Goal: Task Accomplishment & Management: Complete application form

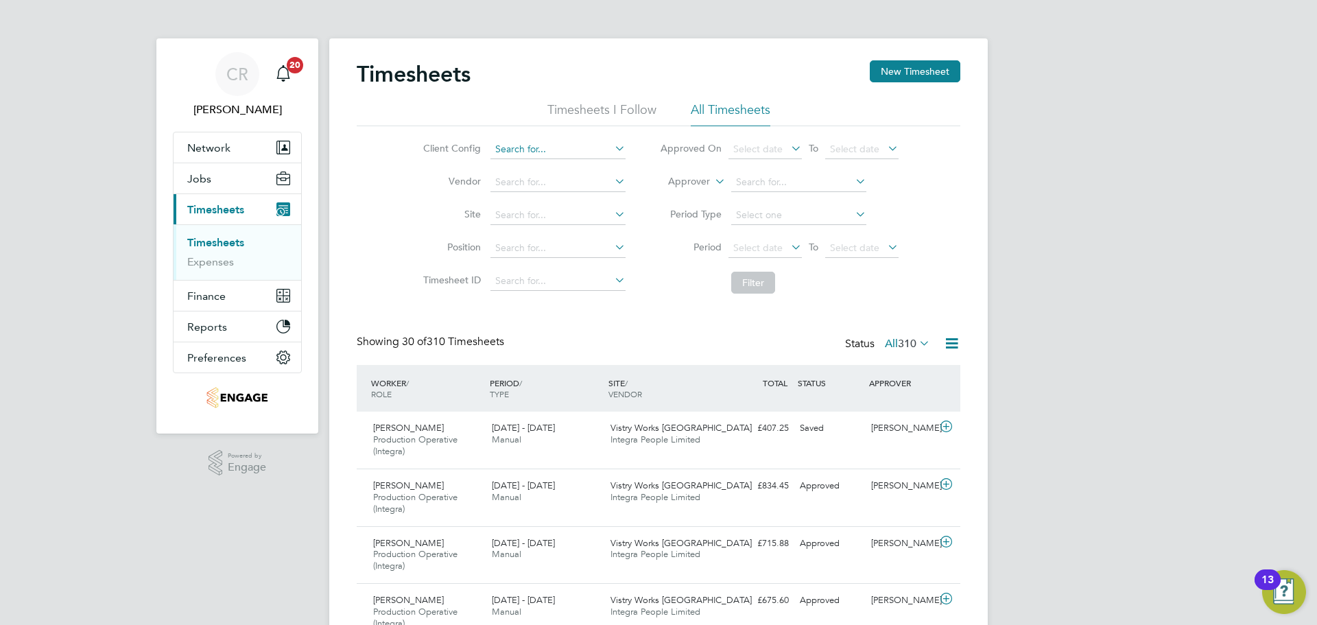
click at [512, 145] on input at bounding box center [557, 149] width 135 height 19
type input "[PERSON_NAME]"
click at [907, 67] on button "New Timesheet" at bounding box center [915, 71] width 91 height 22
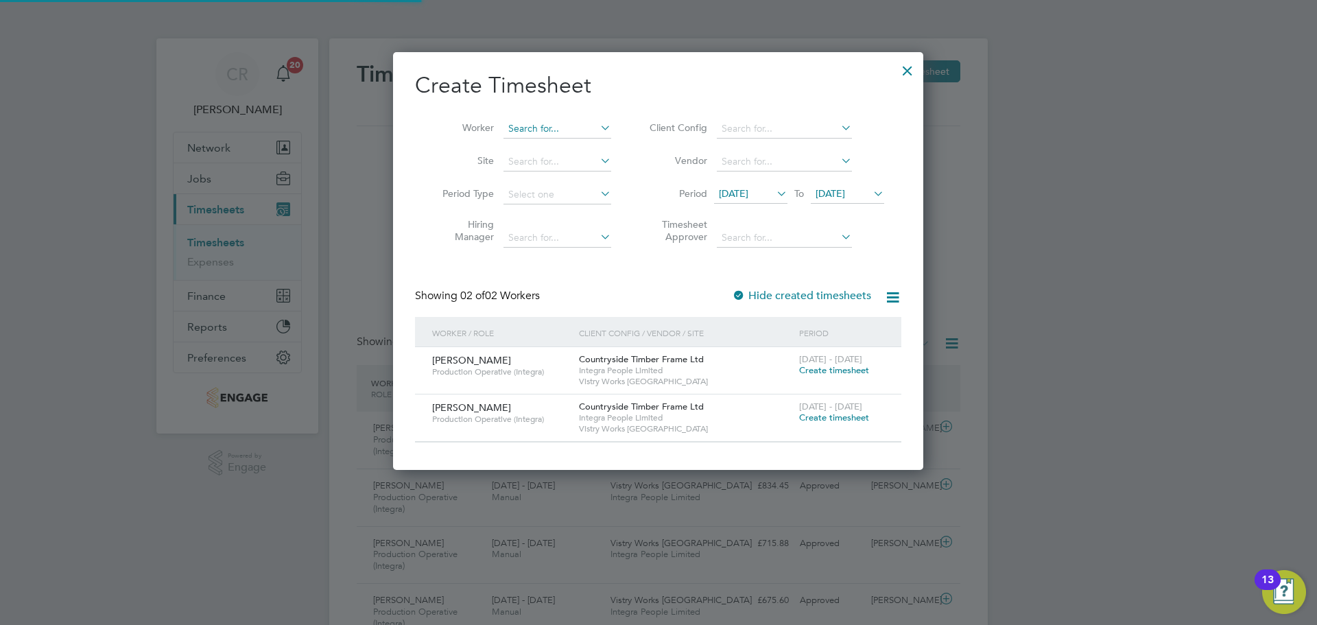
click at [558, 129] on input at bounding box center [557, 128] width 108 height 19
click at [560, 145] on li "[PERSON_NAME]" at bounding box center [587, 147] width 169 height 19
type input "[PERSON_NAME]"
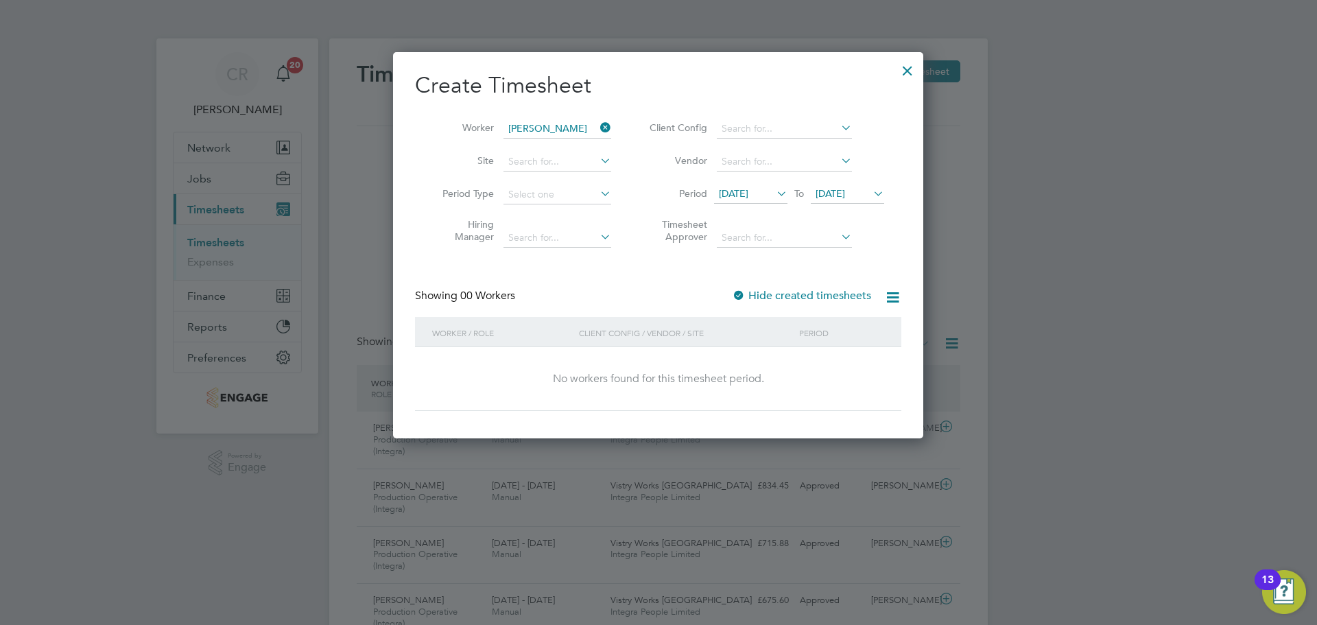
drag, startPoint x: 768, startPoint y: 294, endPoint x: 787, endPoint y: 260, distance: 39.6
click at [768, 294] on label "Hide created timesheets" at bounding box center [801, 296] width 139 height 14
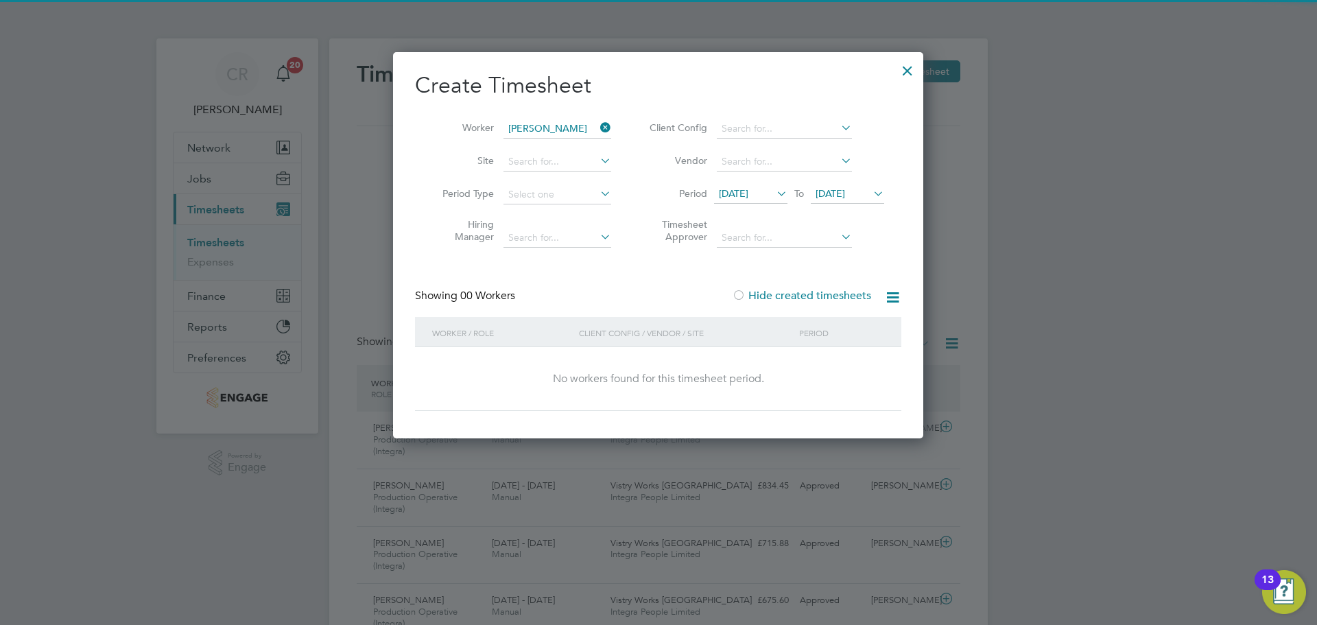
click at [820, 198] on span "[DATE]" at bounding box center [830, 193] width 29 height 12
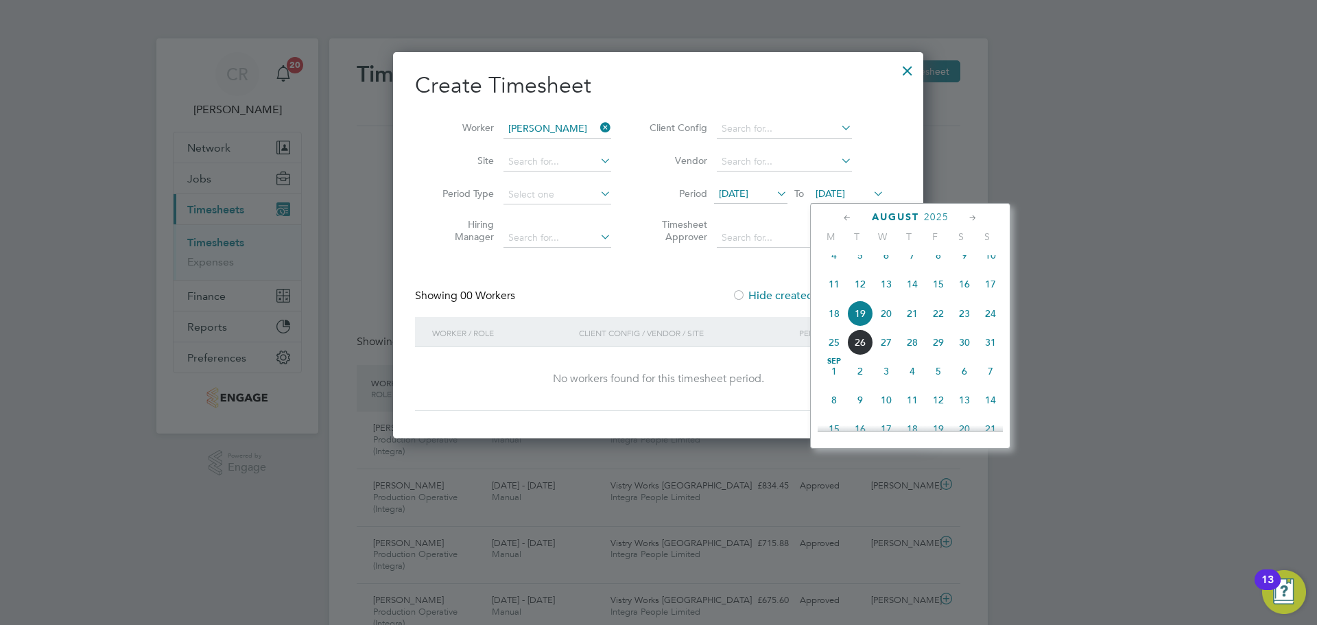
click at [834, 260] on span "4" at bounding box center [834, 255] width 26 height 26
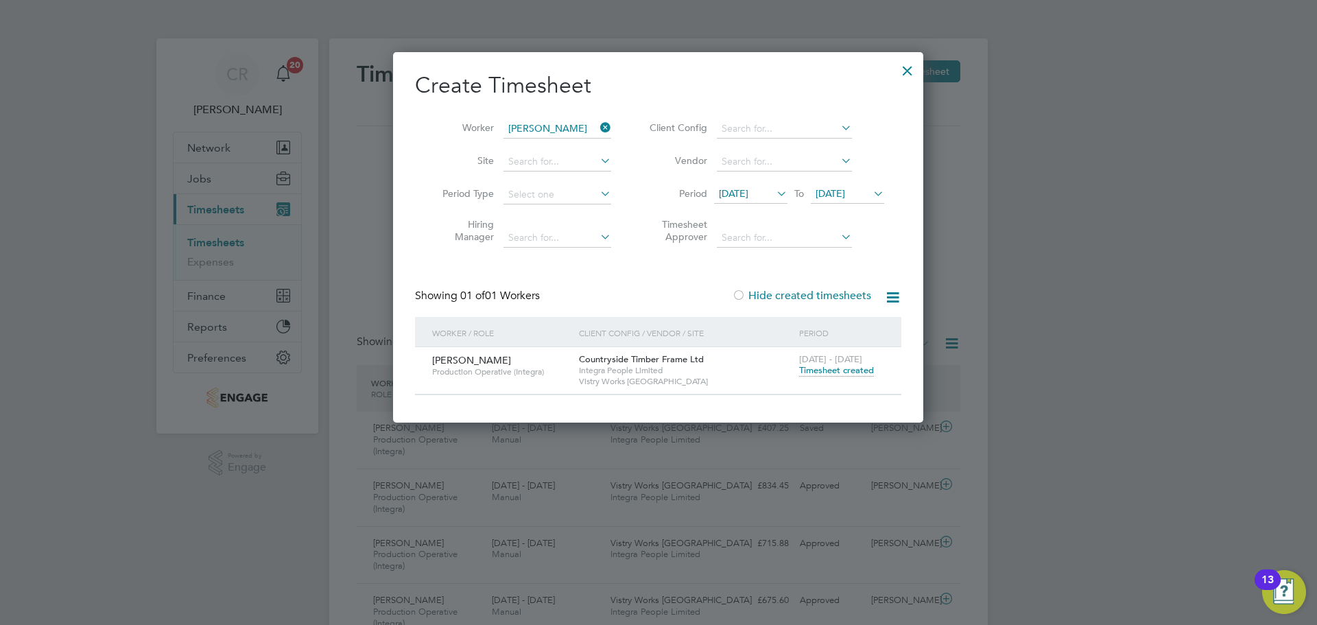
click at [845, 198] on span "[DATE]" at bounding box center [830, 193] width 29 height 12
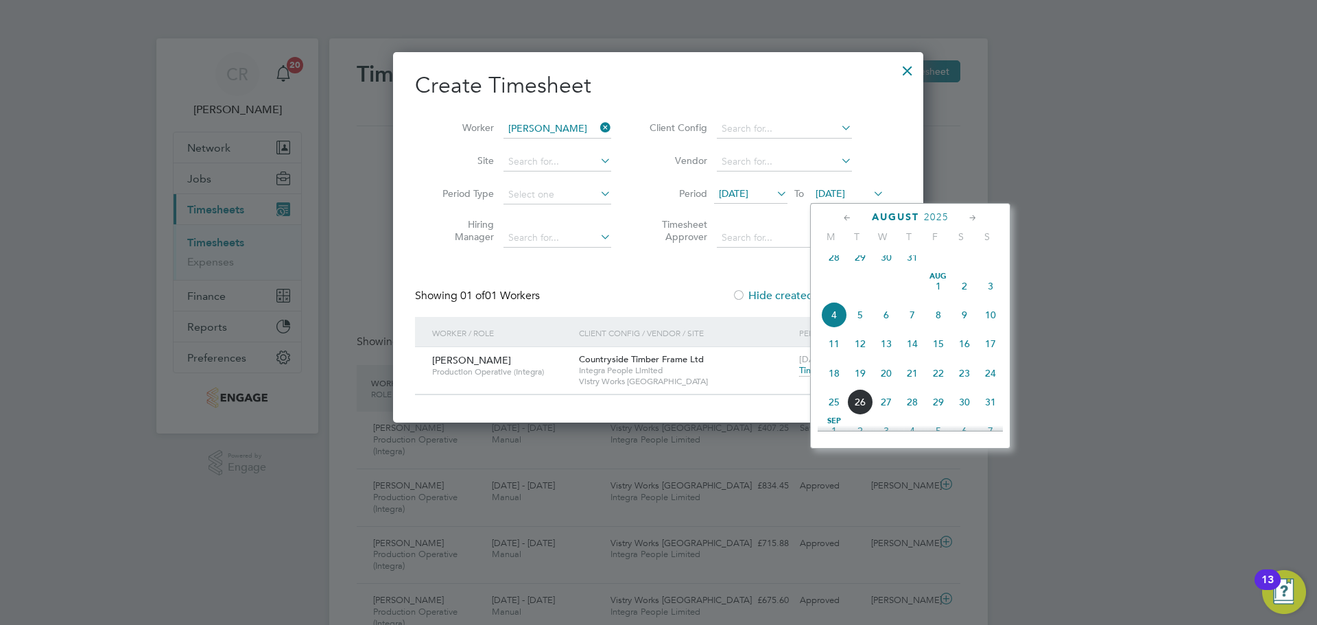
click at [993, 385] on span "24" at bounding box center [990, 373] width 26 height 26
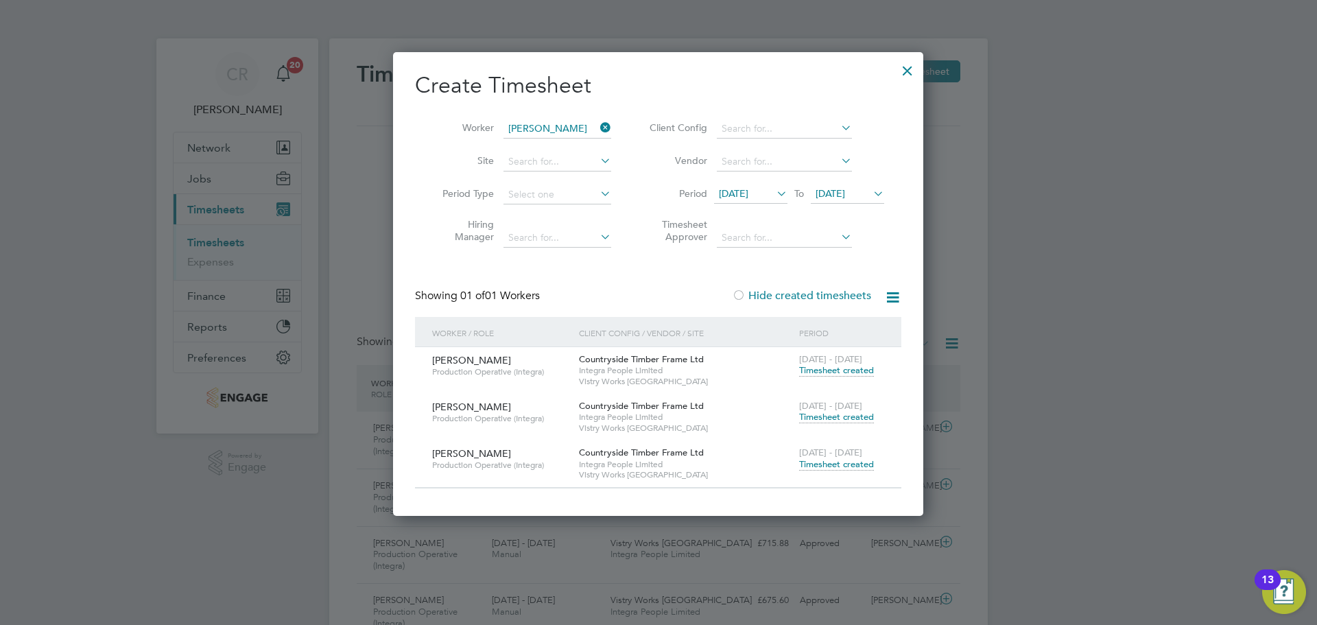
click at [824, 467] on span "Timesheet created" at bounding box center [836, 464] width 75 height 12
